Goal: Transaction & Acquisition: Book appointment/travel/reservation

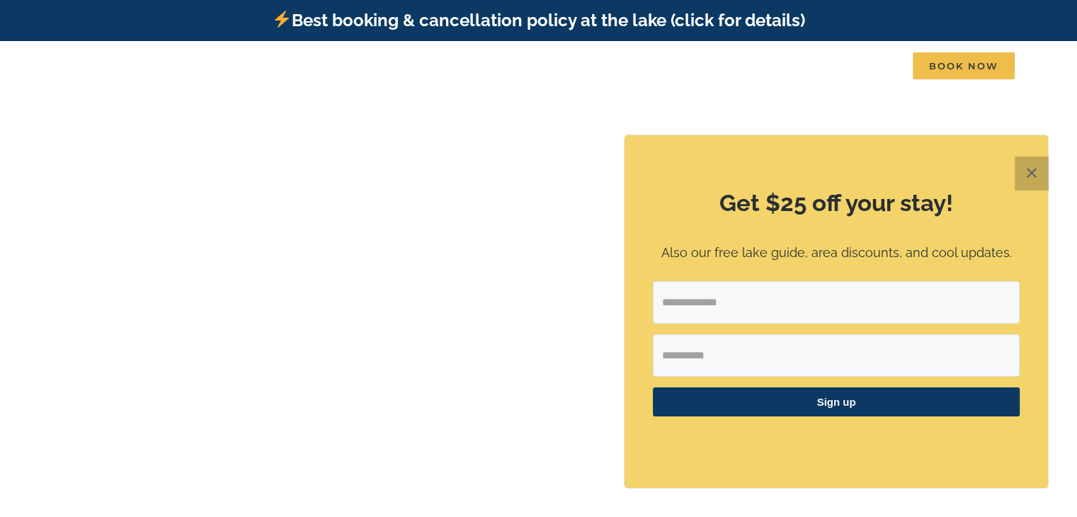
click at [1032, 172] on button "✕" at bounding box center [1032, 173] width 34 height 34
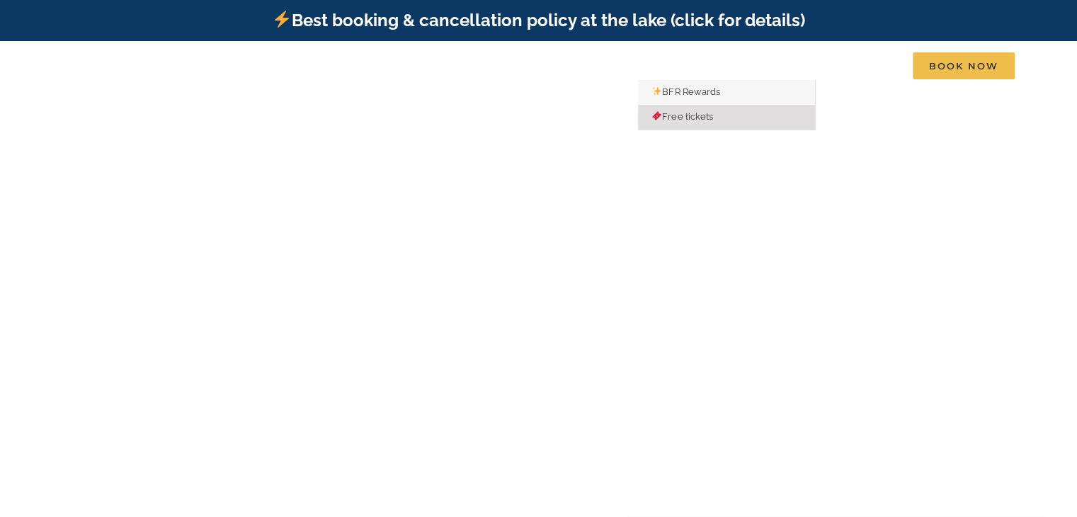
click at [689, 112] on span "Free tickets" at bounding box center [682, 116] width 61 height 11
click at [704, 95] on span "BFR Rewards" at bounding box center [686, 91] width 68 height 11
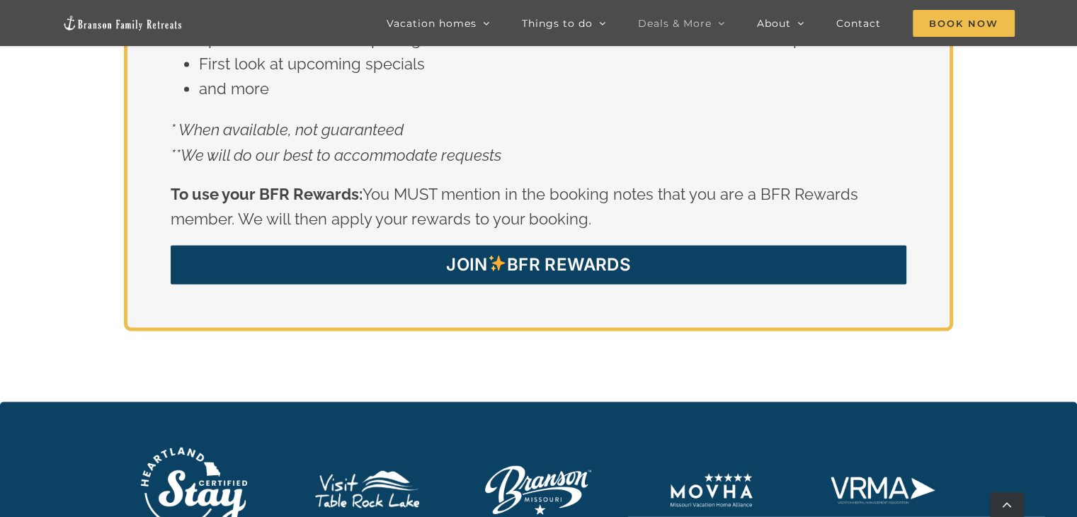
scroll to position [2608, 0]
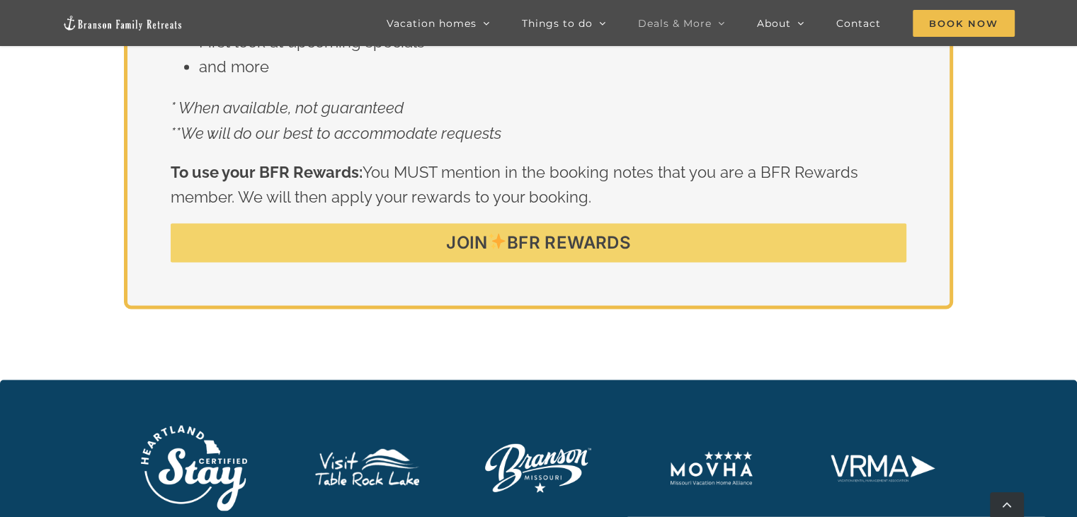
click at [433, 223] on link "JOIN BFR REWARDS" at bounding box center [538, 242] width 735 height 39
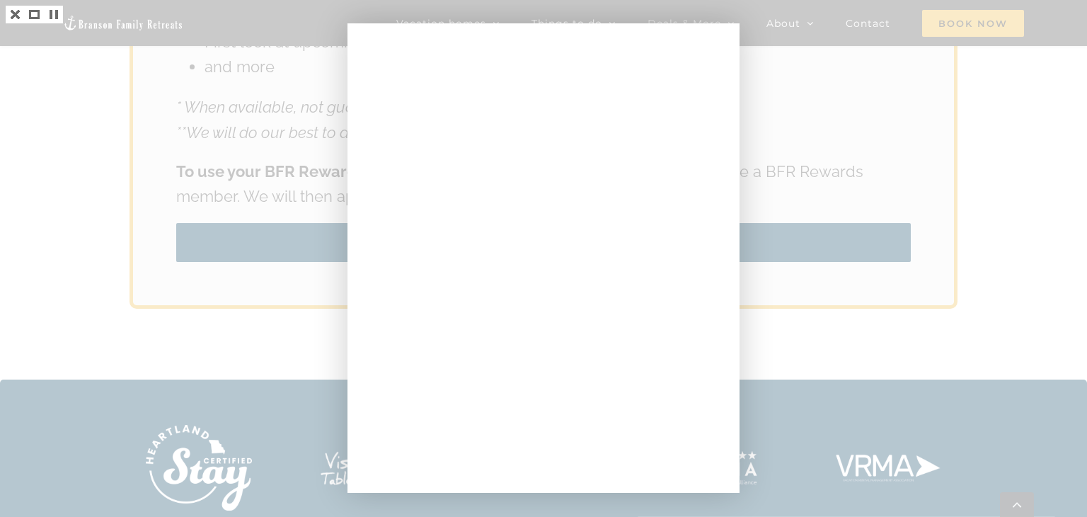
click at [227, 333] on div at bounding box center [543, 258] width 1087 height 517
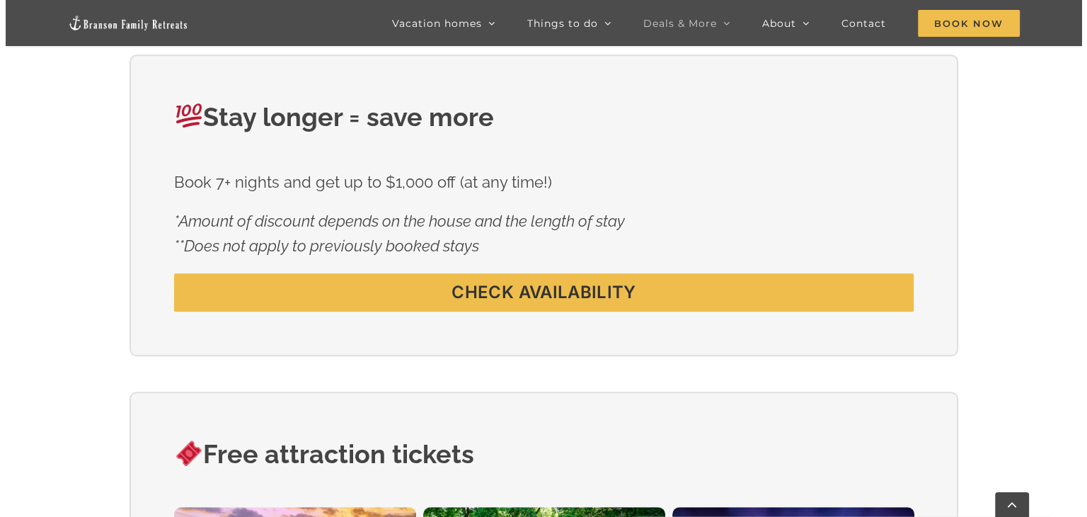
scroll to position [850, 0]
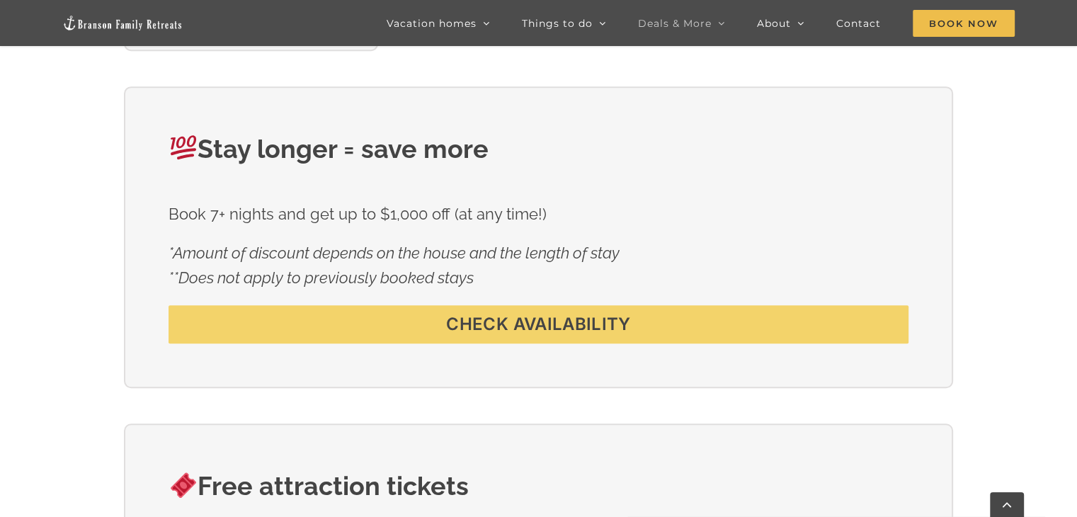
click at [496, 318] on span "CHECK AVAILABILITY" at bounding box center [538, 324] width 184 height 21
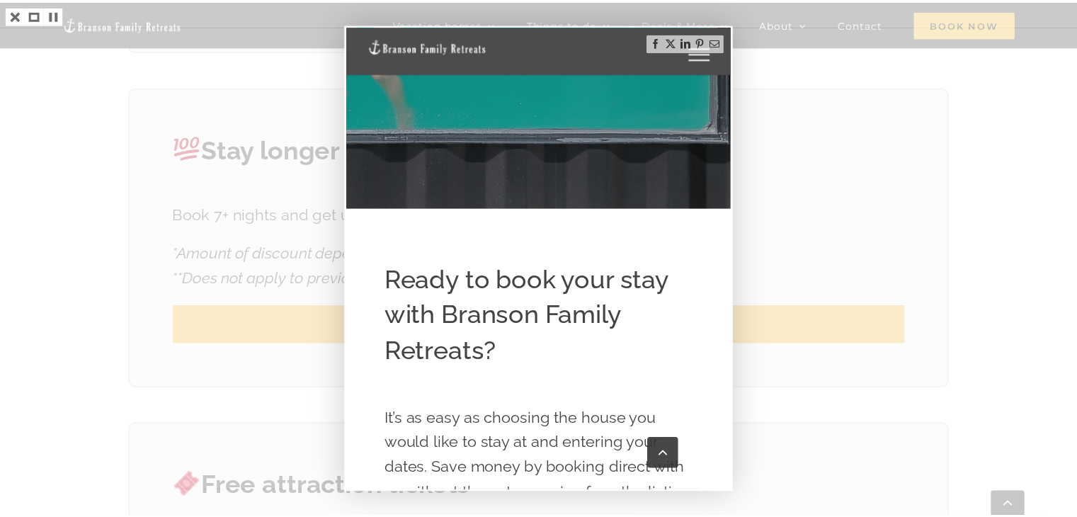
scroll to position [354, 0]
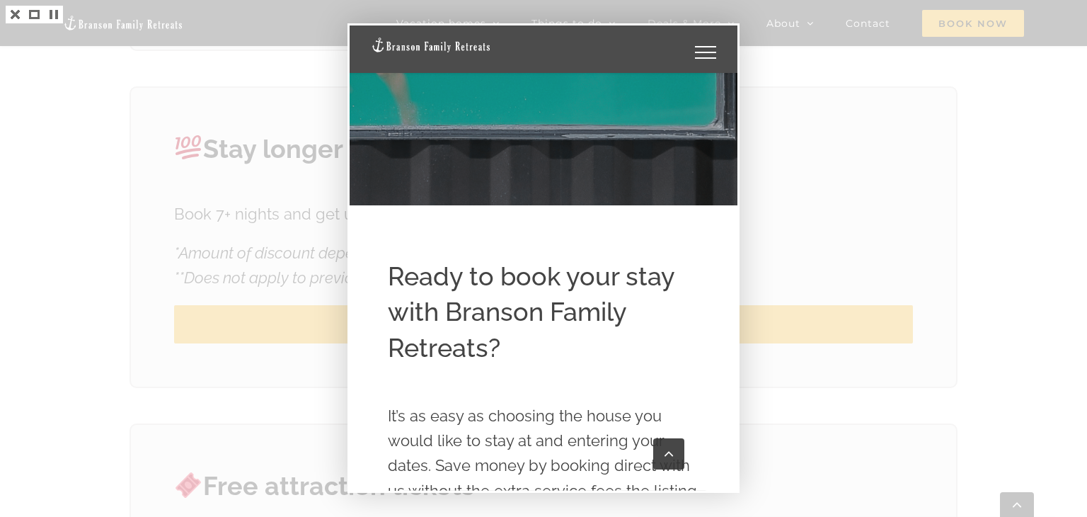
click at [797, 110] on div at bounding box center [543, 258] width 1087 height 517
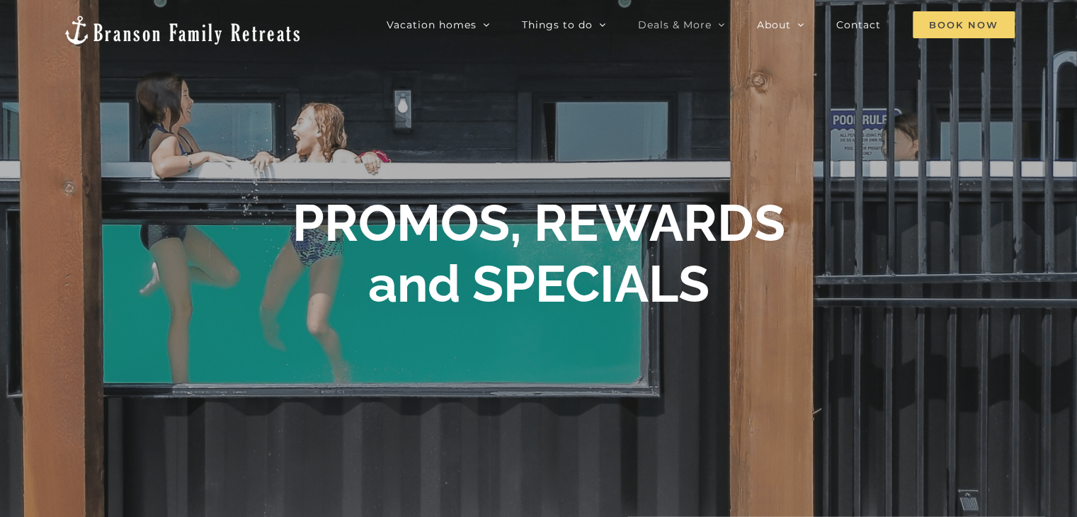
click at [942, 32] on span "Book Now" at bounding box center [964, 24] width 102 height 27
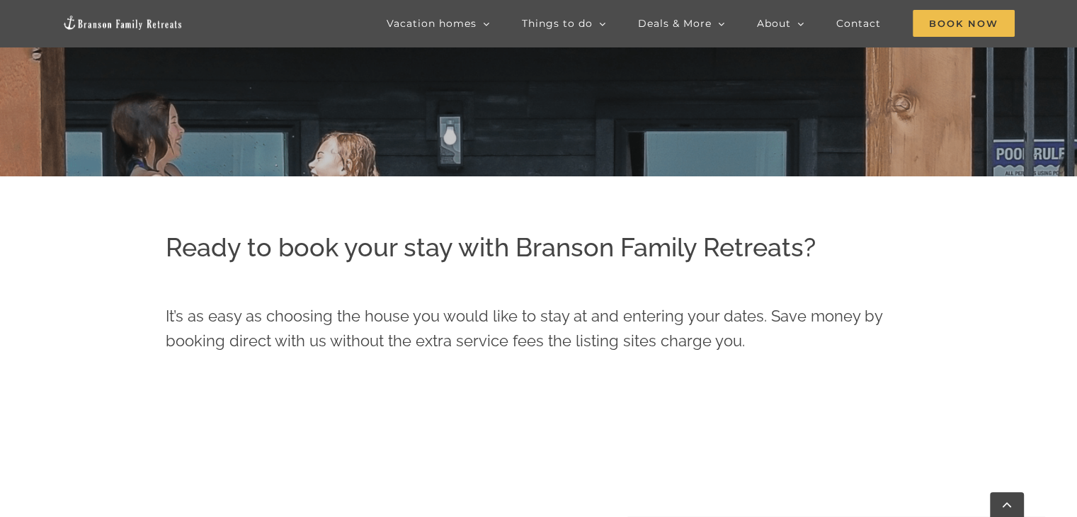
scroll to position [496, 0]
